Goal: Task Accomplishment & Management: Manage account settings

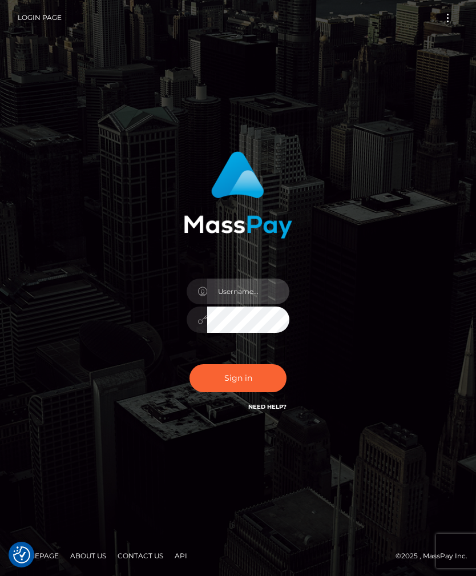
click at [249, 304] on input "text" at bounding box center [248, 292] width 82 height 26
type input "missangel2911"
click at [257, 392] on button "Sign in" at bounding box center [238, 378] width 97 height 28
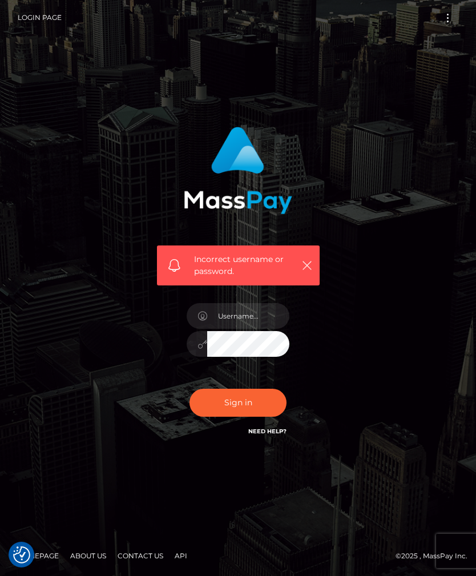
checkbox input "true"
click at [255, 329] on input "text" at bounding box center [248, 316] width 82 height 26
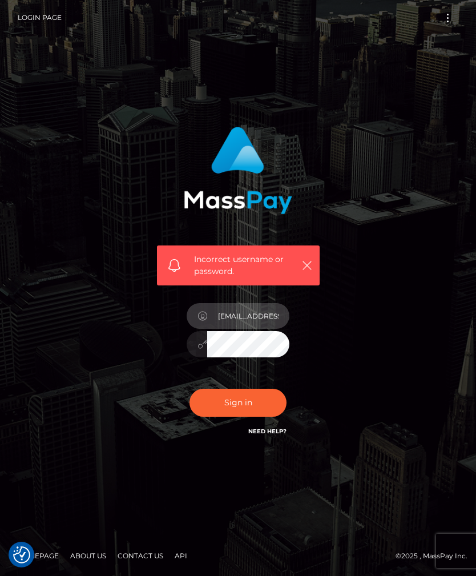
type input "[EMAIL_ADDRESS][DOMAIN_NAME]"
click at [238, 417] on button "Sign in" at bounding box center [238, 403] width 97 height 28
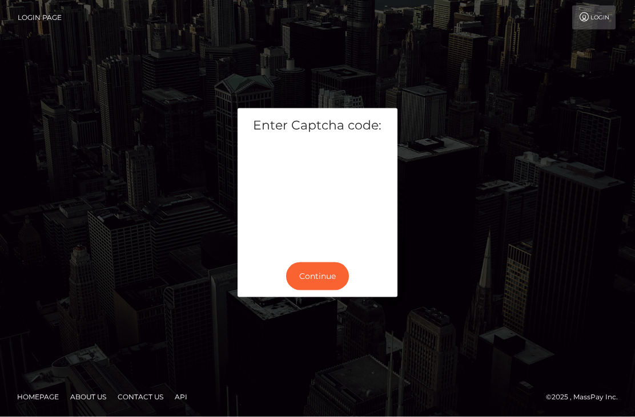
scroll to position [15, 0]
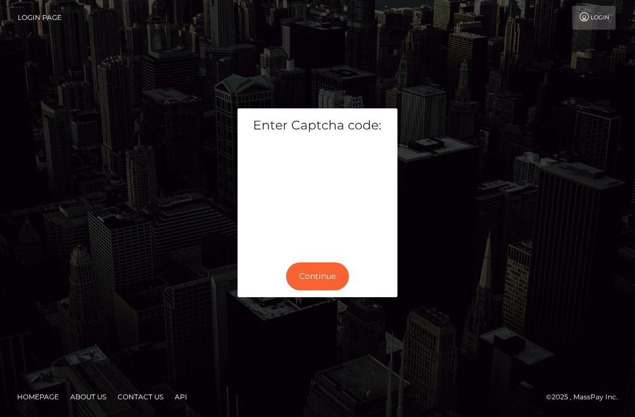
click at [330, 278] on button "Continue" at bounding box center [317, 277] width 63 height 28
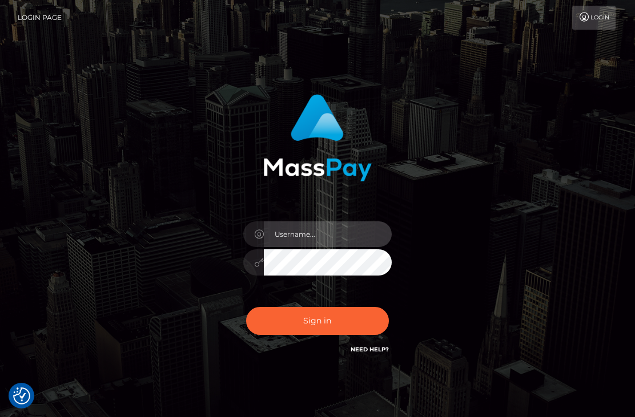
click at [326, 234] on input "text" at bounding box center [328, 235] width 128 height 26
type input "missangel2911@gmail.com"
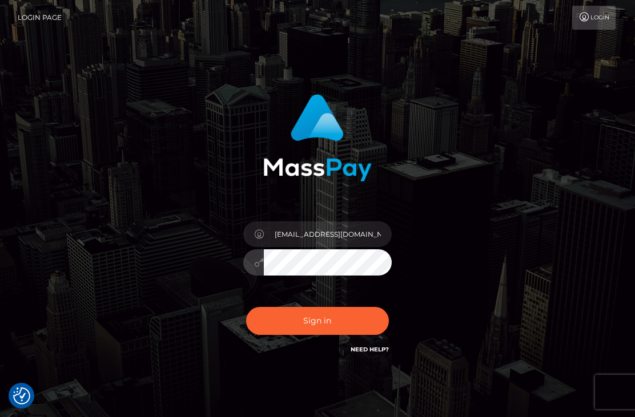
click at [360, 324] on button "Sign in" at bounding box center [317, 321] width 143 height 28
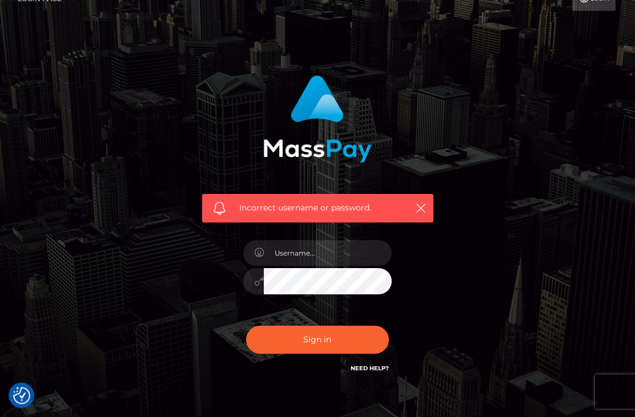
scroll to position [45, 0]
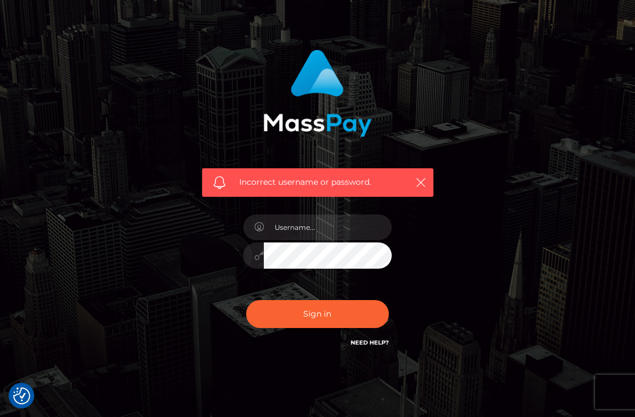
click at [383, 339] on link "Need Help?" at bounding box center [370, 342] width 38 height 7
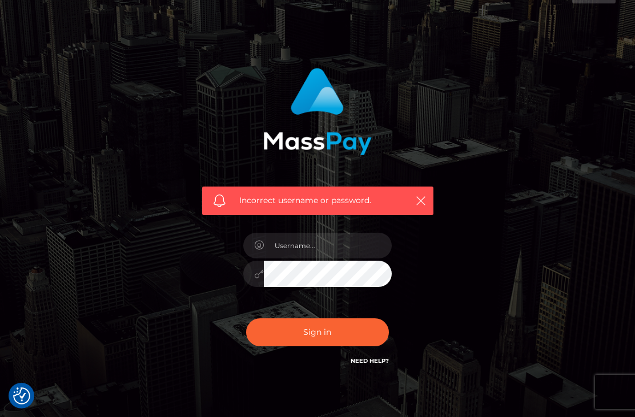
scroll to position [19, 0]
